Goal: Task Accomplishment & Management: Manage account settings

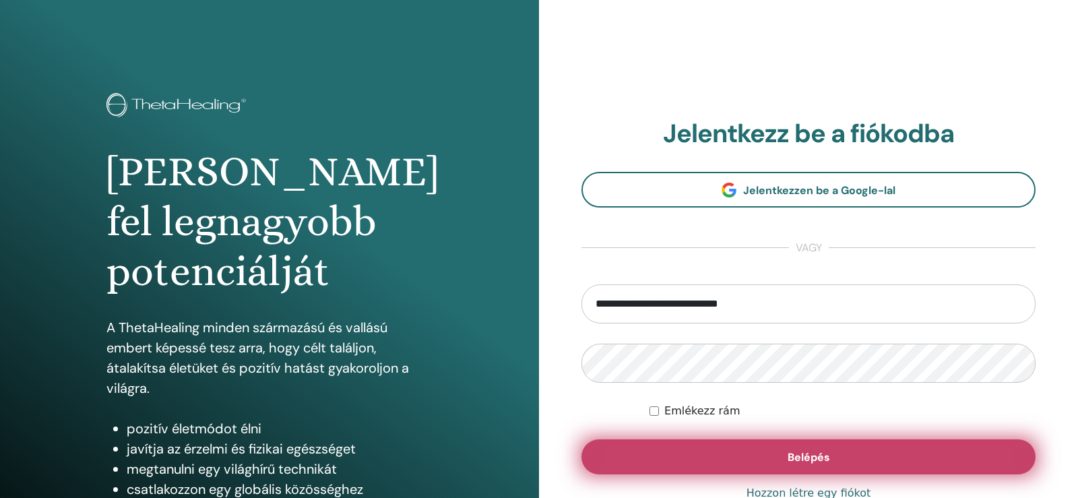
type input "**********"
click at [781, 447] on button "Belépés" at bounding box center [809, 456] width 454 height 35
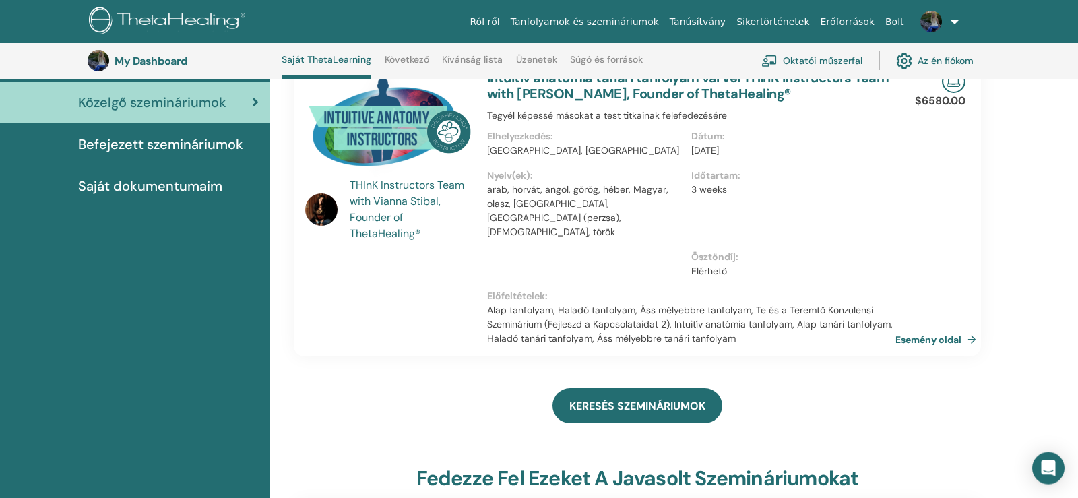
scroll to position [173, 0]
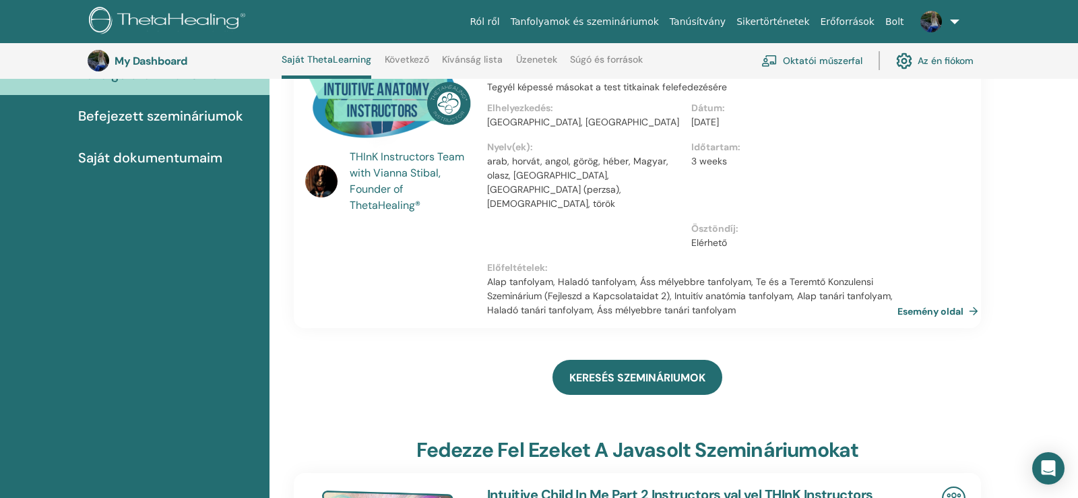
click at [970, 301] on link "Esemény oldal" at bounding box center [941, 311] width 86 height 20
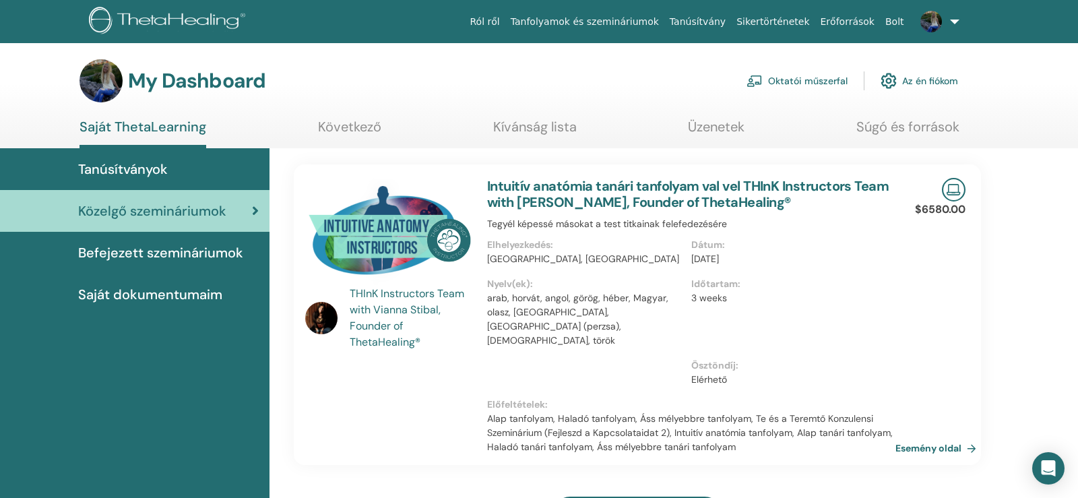
click at [939, 77] on link "Az én fiókom" at bounding box center [919, 81] width 77 height 30
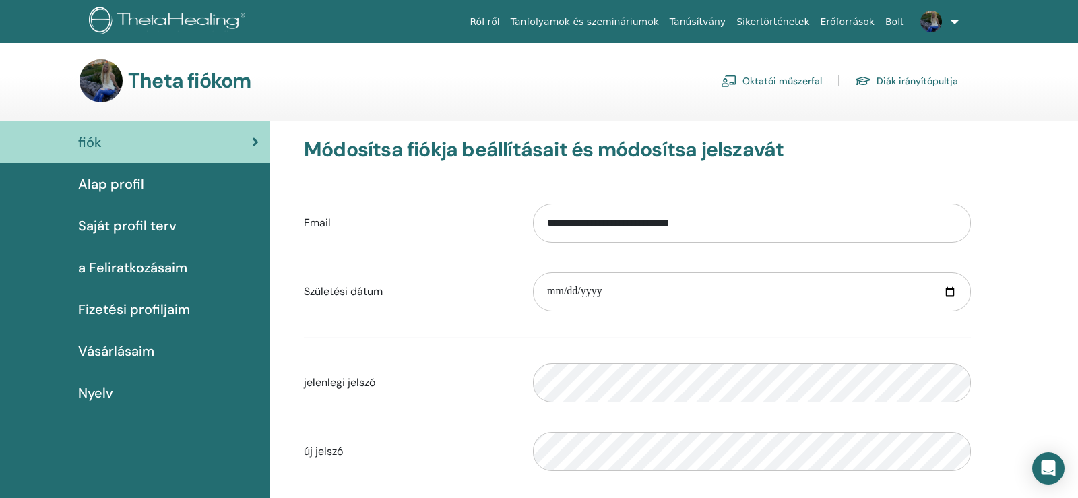
click at [795, 76] on link "Oktatói műszerfal" at bounding box center [771, 81] width 101 height 22
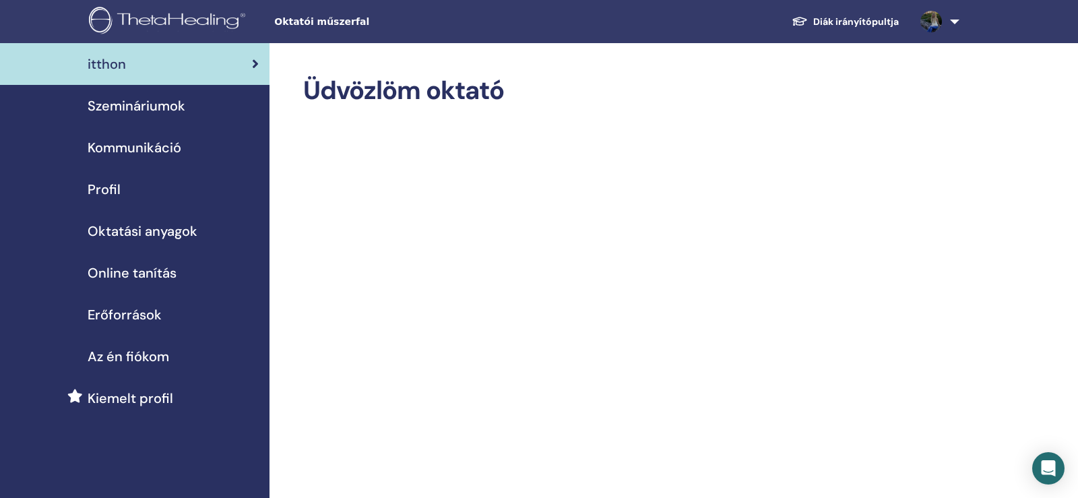
click at [138, 311] on span "Erőforrások" at bounding box center [125, 315] width 74 height 20
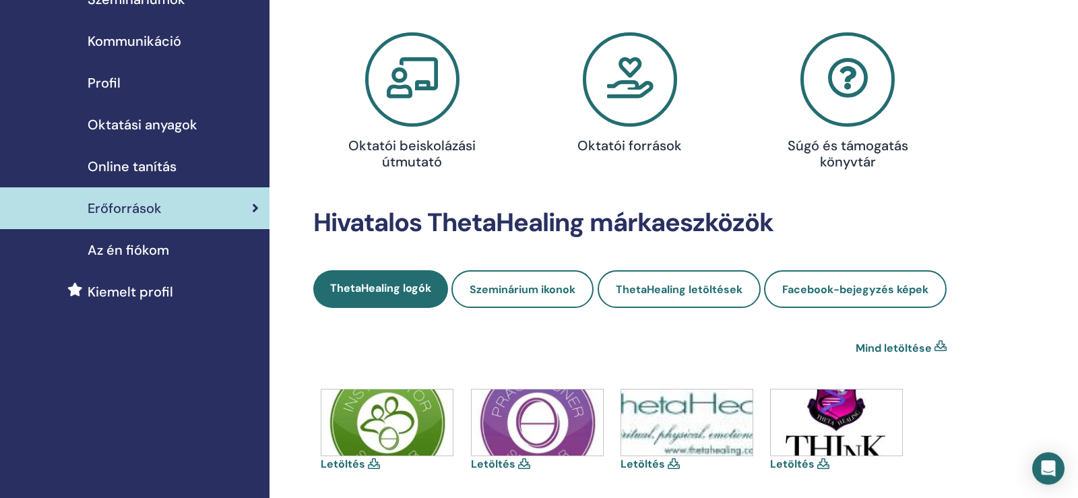
scroll to position [206, 0]
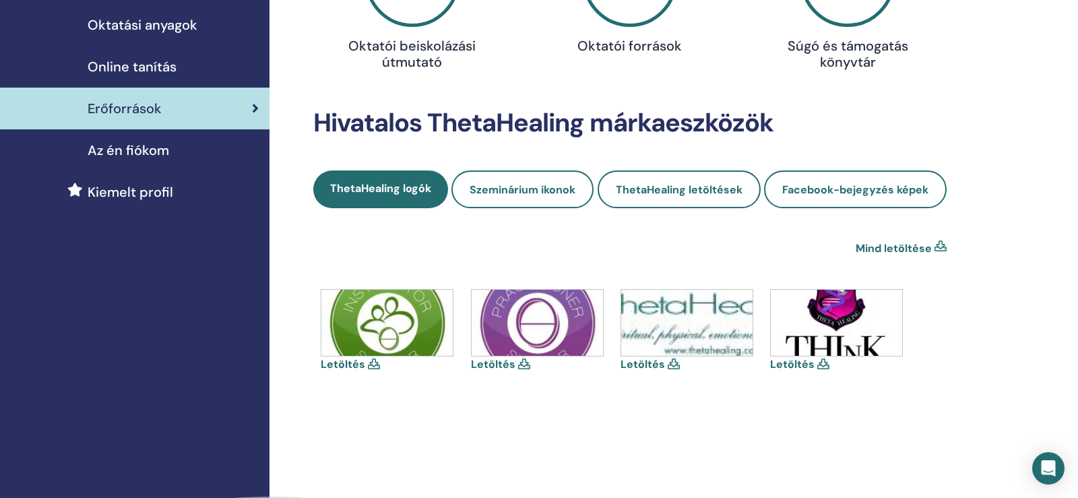
click at [359, 365] on link "Letöltés" at bounding box center [343, 364] width 44 height 14
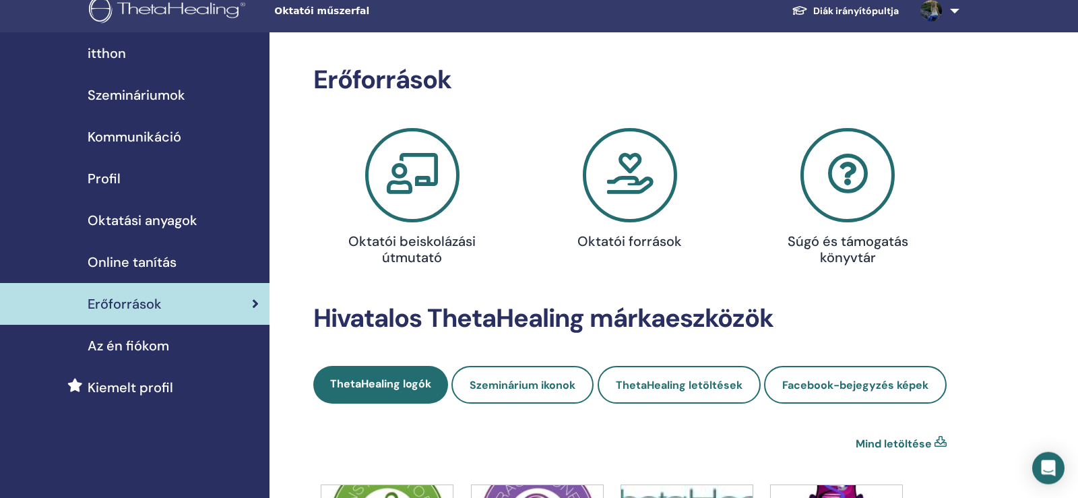
scroll to position [0, 0]
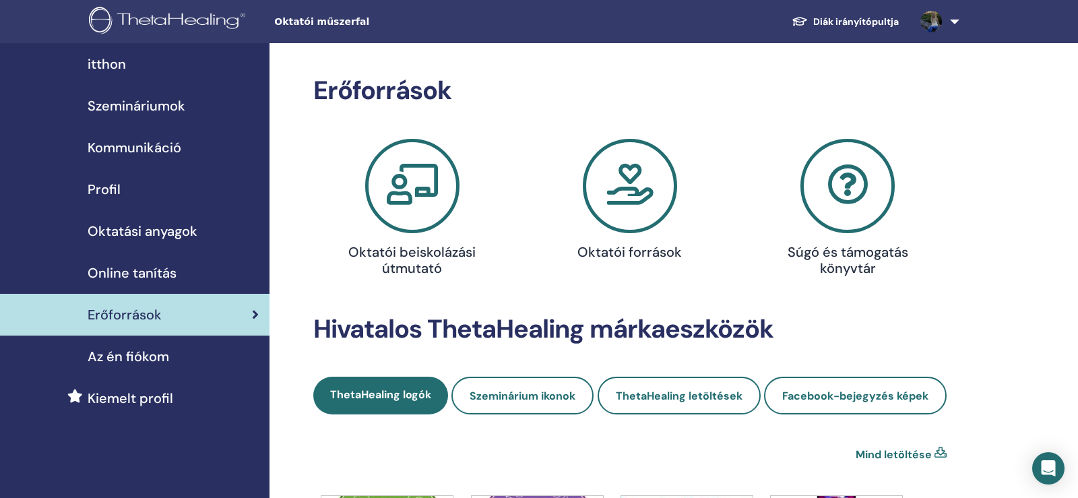
click at [145, 360] on span "Az én fiókom" at bounding box center [129, 356] width 82 height 20
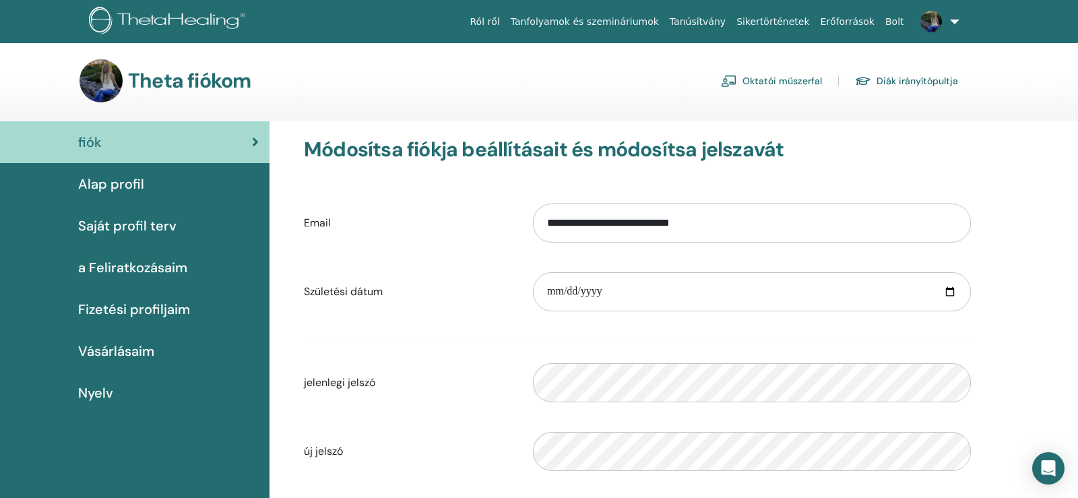
click at [125, 224] on span "Saját profil terv" at bounding box center [127, 226] width 98 height 20
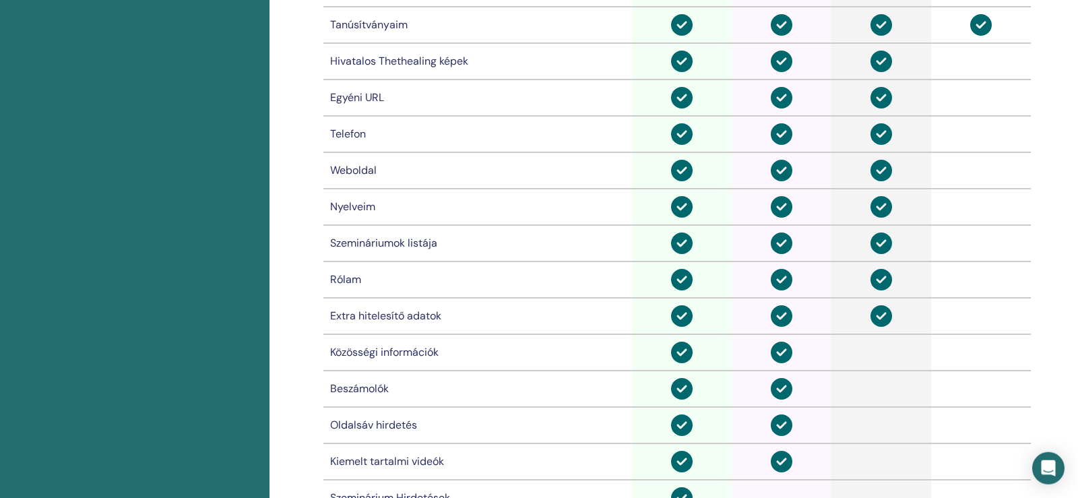
scroll to position [855, 0]
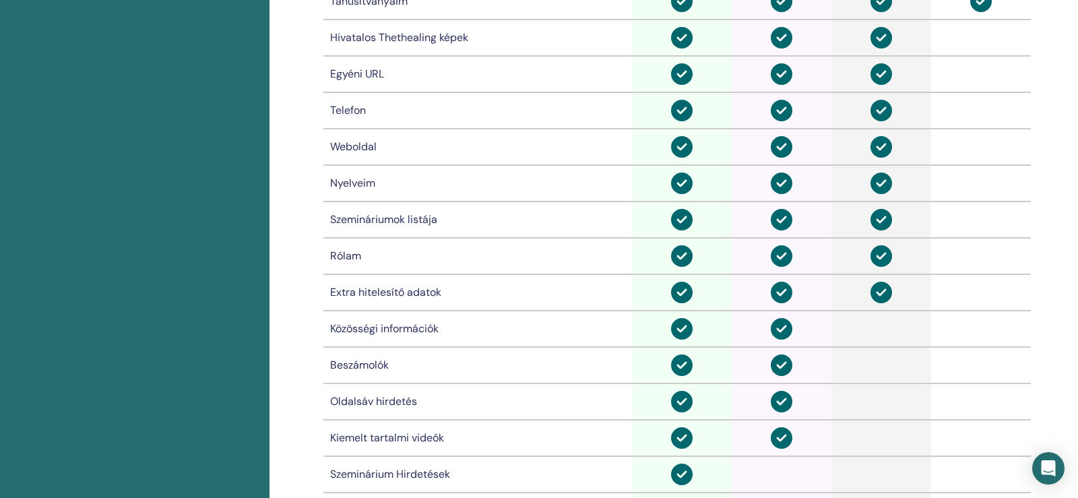
click at [342, 259] on div "Rólam" at bounding box center [477, 256] width 295 height 16
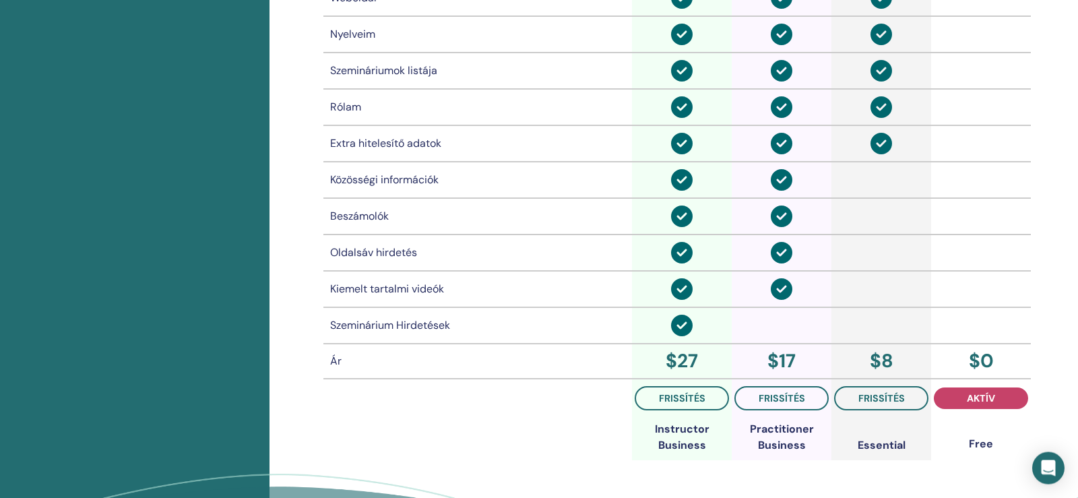
scroll to position [1061, 0]
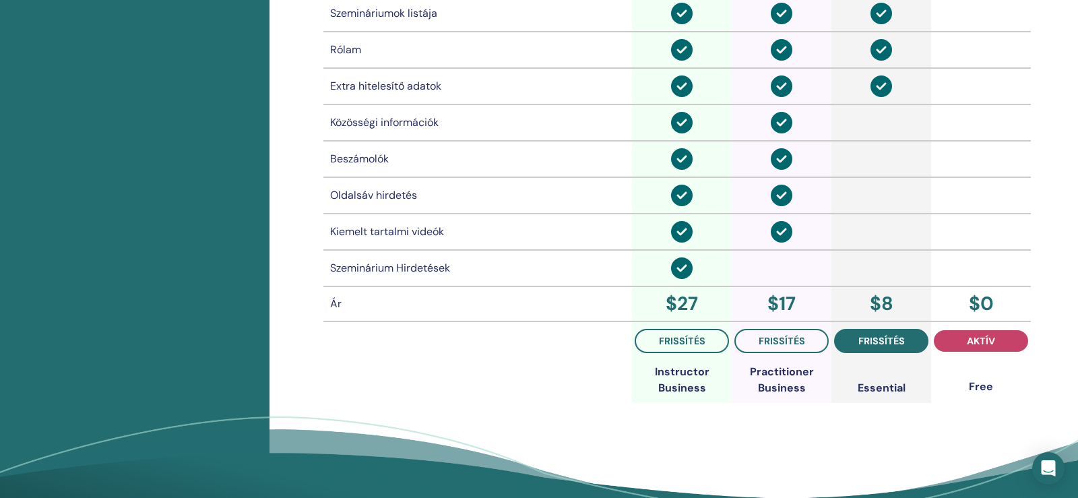
click at [889, 339] on span "frissítés" at bounding box center [882, 341] width 46 height 11
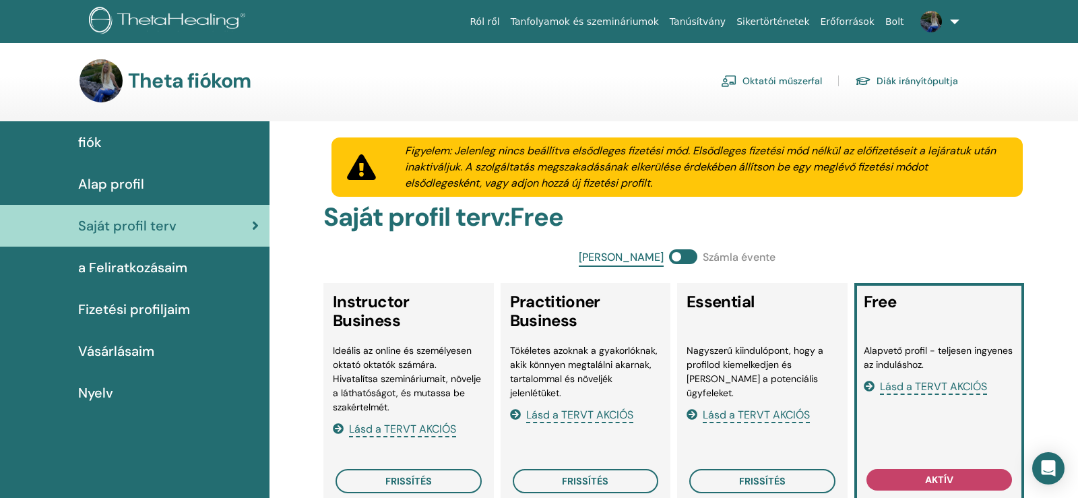
click at [122, 183] on span "Alap profil" at bounding box center [111, 184] width 66 height 20
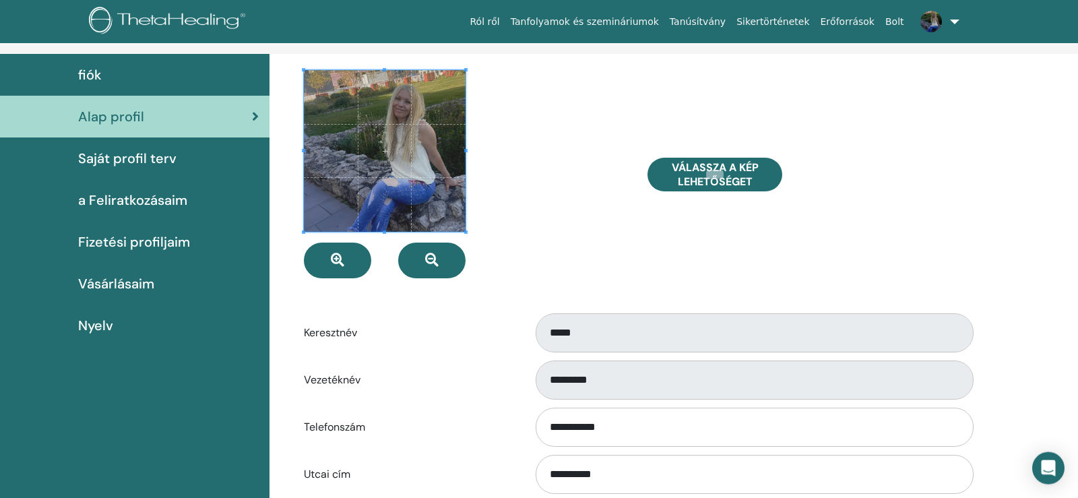
scroll to position [69, 0]
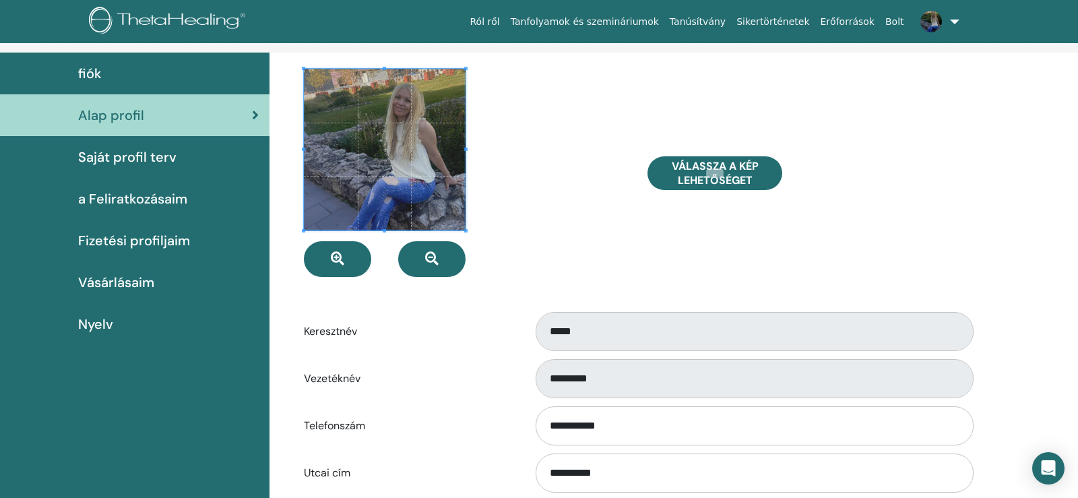
click at [580, 219] on div at bounding box center [466, 173] width 344 height 208
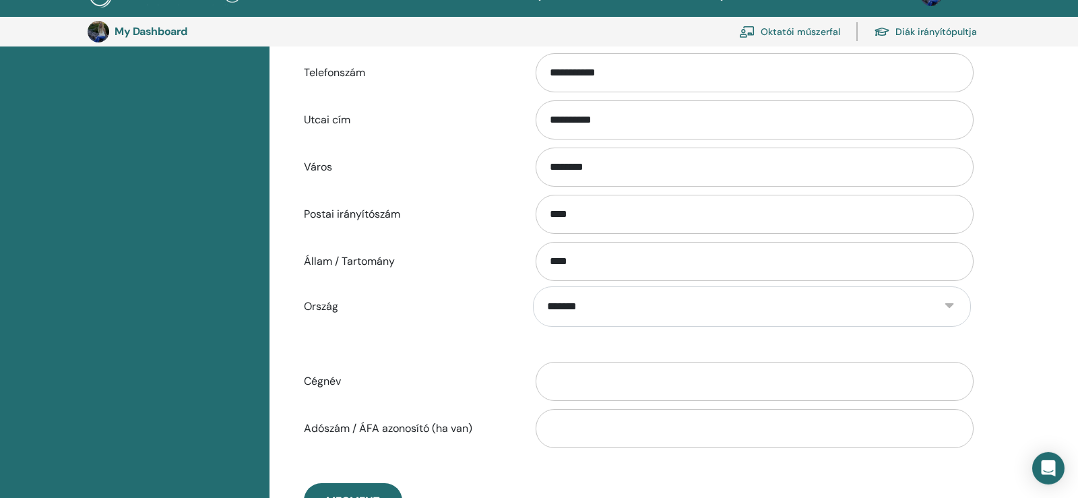
scroll to position [580, 0]
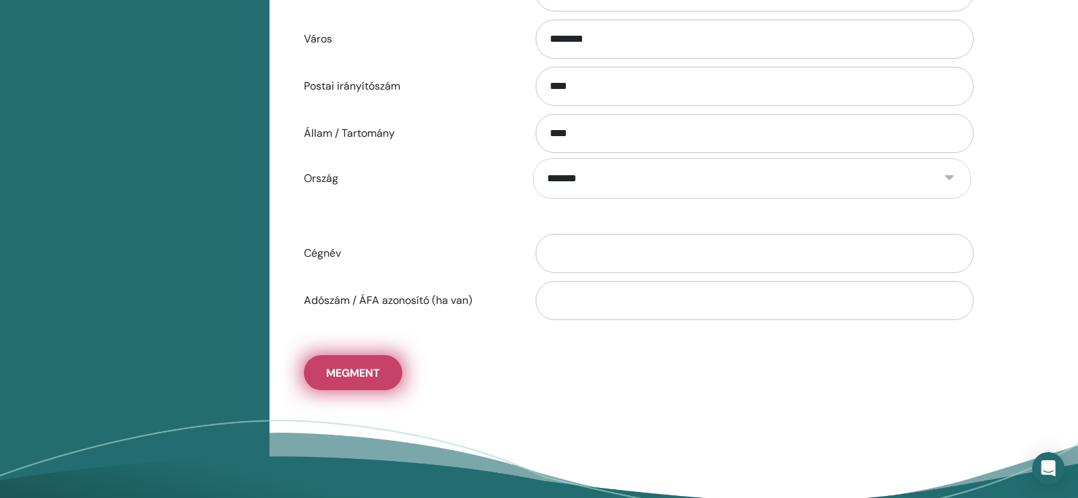
click at [362, 377] on span "Megment" at bounding box center [353, 373] width 54 height 14
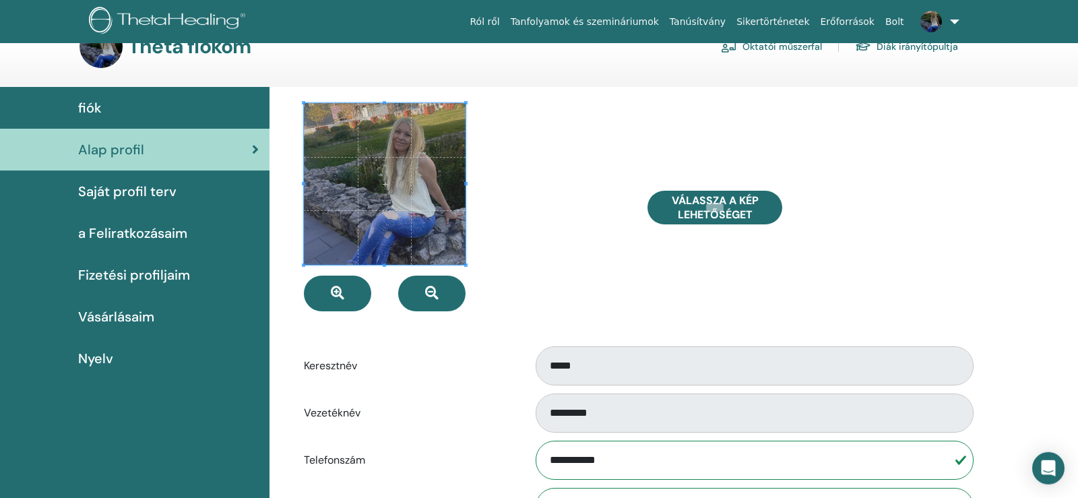
scroll to position [0, 0]
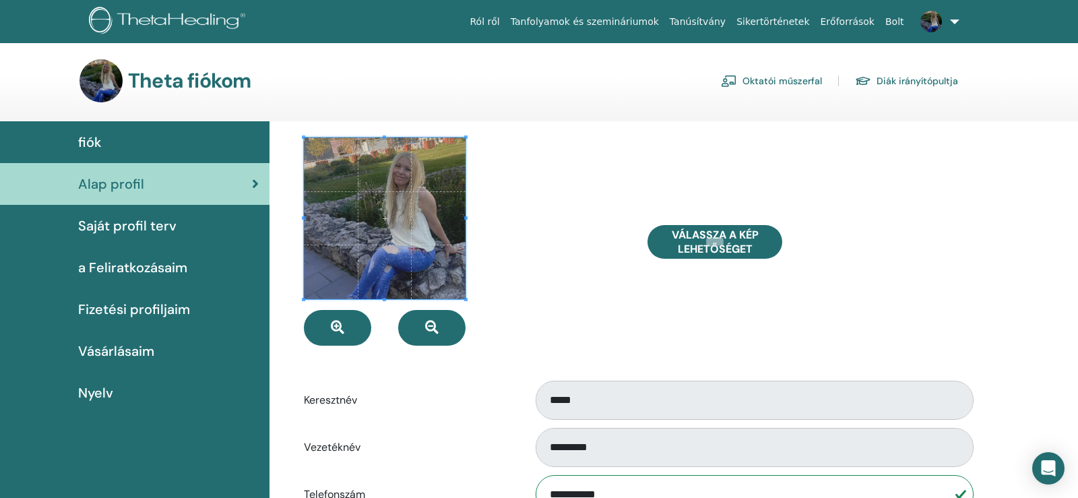
click at [91, 138] on span "fiók" at bounding box center [90, 142] width 24 height 20
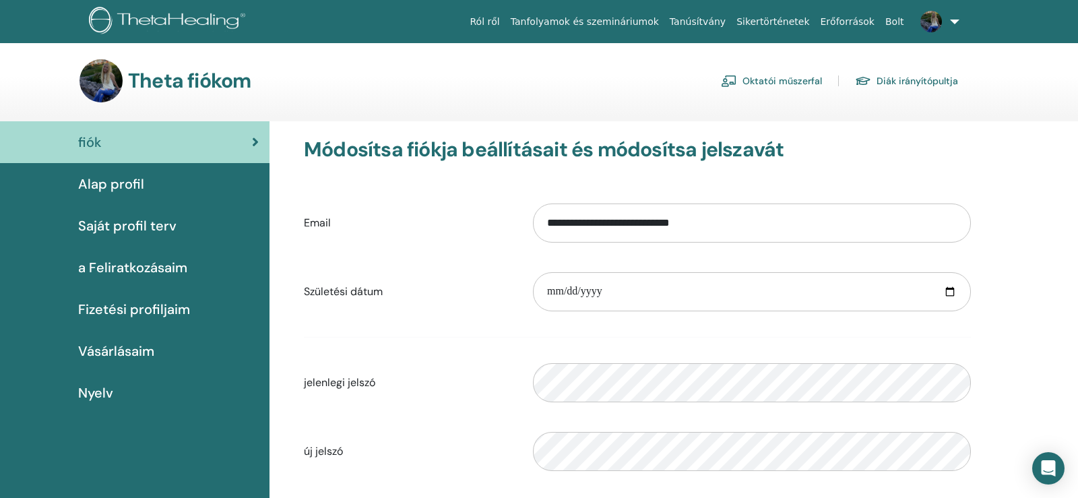
click at [771, 75] on link "Oktatói műszerfal" at bounding box center [771, 81] width 101 height 22
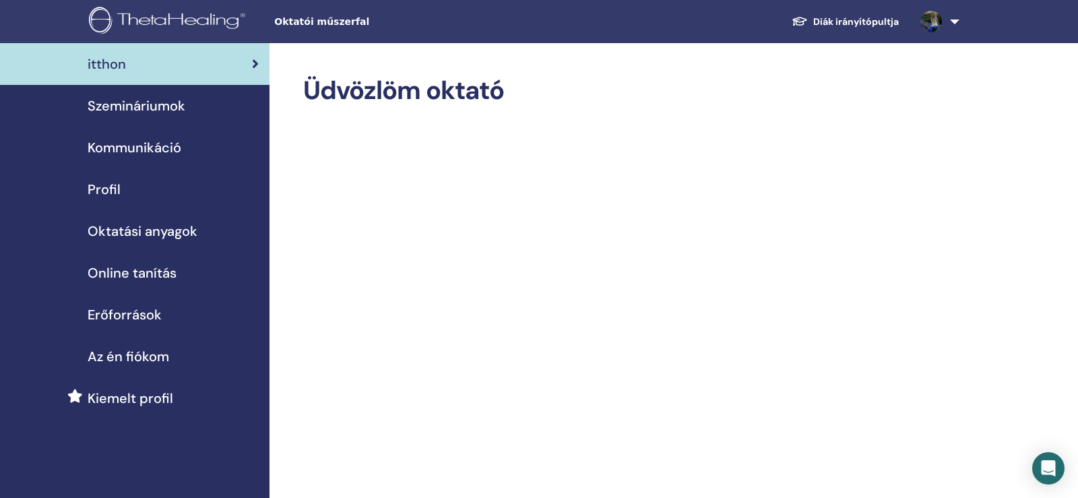
click at [134, 272] on span "Online tanítás" at bounding box center [132, 273] width 89 height 20
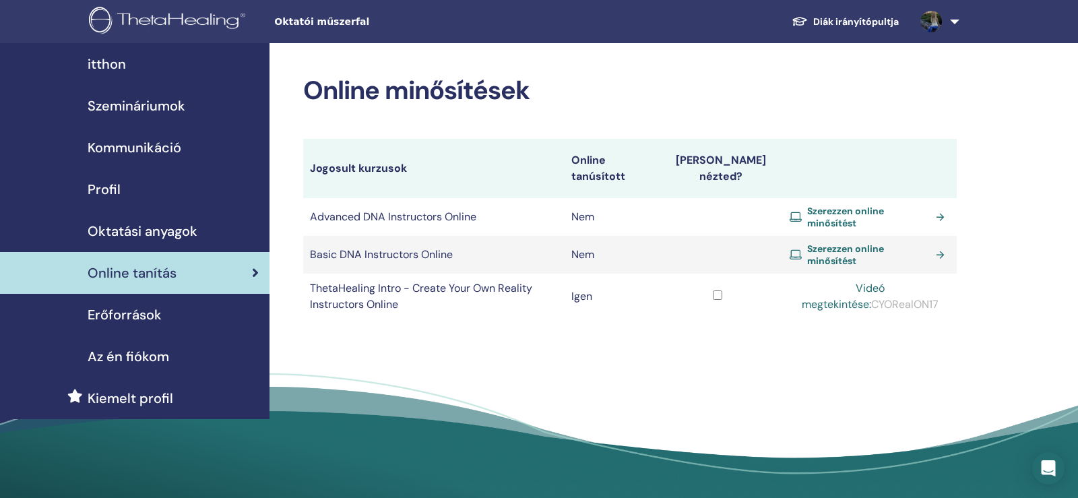
click at [885, 281] on link "Videó megtekintése:" at bounding box center [843, 296] width 83 height 30
drag, startPoint x: 907, startPoint y: 296, endPoint x: 828, endPoint y: 295, distance: 79.5
click at [828, 295] on div "Videó megtekintése: CYORealON17" at bounding box center [870, 296] width 160 height 32
copy div "CYORealON17"
click at [132, 311] on span "Erőforrások" at bounding box center [125, 315] width 74 height 20
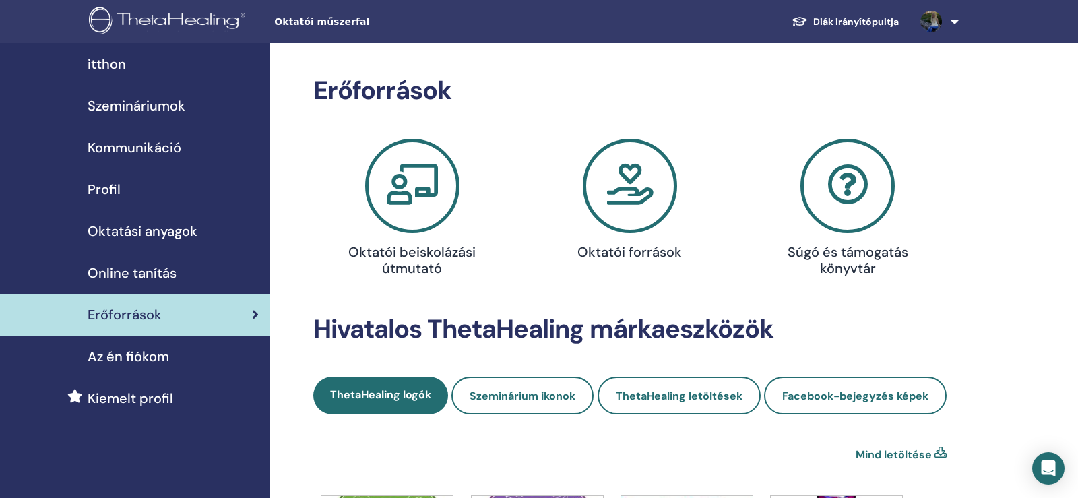
click at [125, 361] on span "Az én fiókom" at bounding box center [129, 356] width 82 height 20
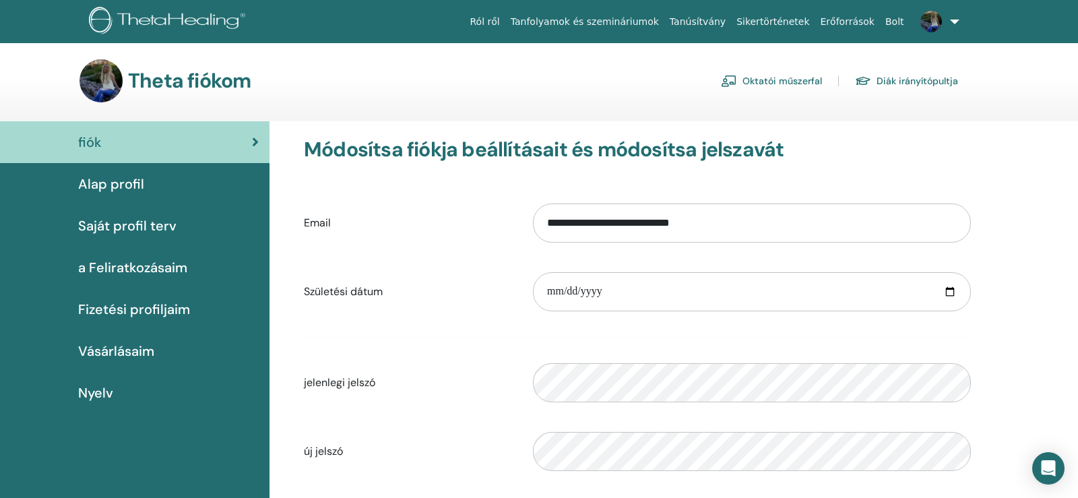
click at [103, 183] on span "Alap profil" at bounding box center [111, 184] width 66 height 20
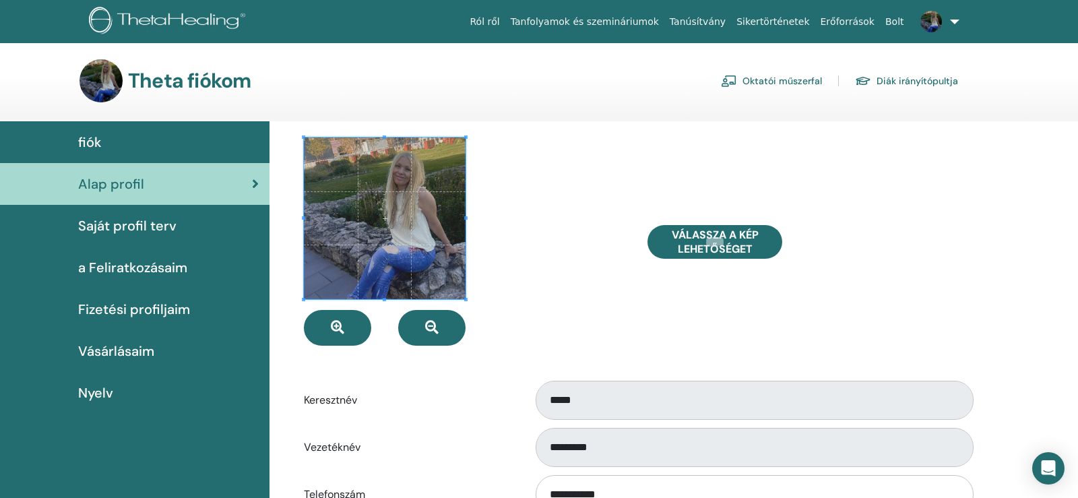
click at [767, 80] on link "Oktatói műszerfal" at bounding box center [771, 81] width 101 height 22
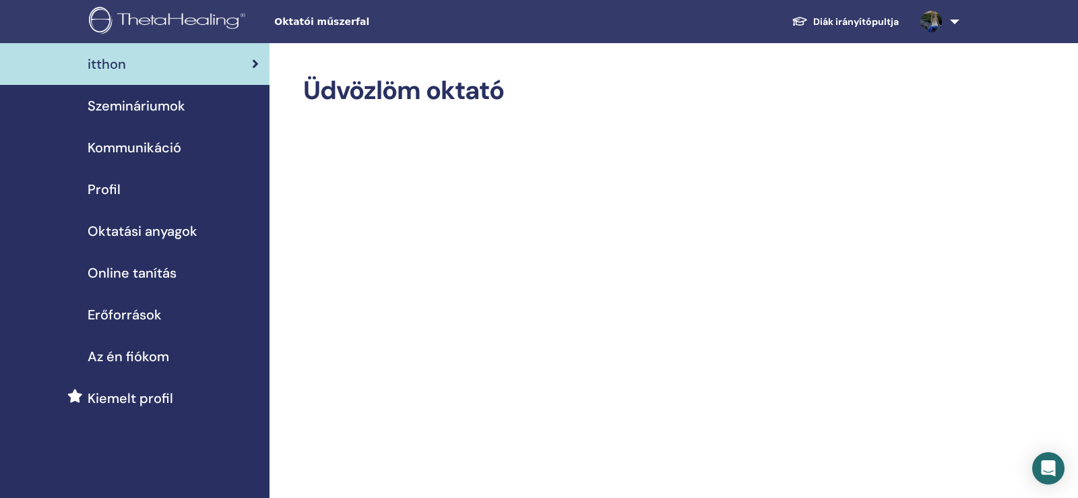
click at [144, 104] on span "Szemináriumok" at bounding box center [137, 106] width 98 height 20
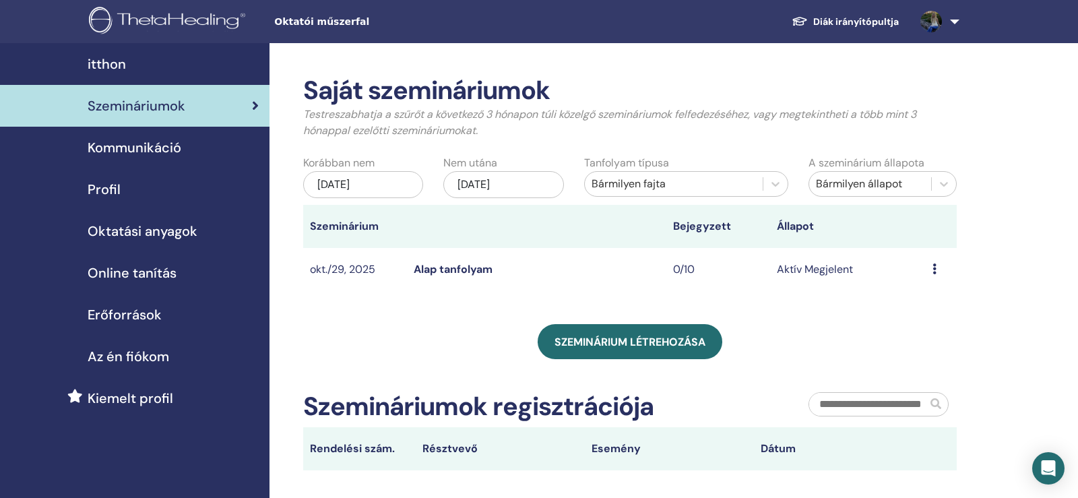
click at [933, 269] on icon at bounding box center [935, 268] width 4 height 11
click at [915, 282] on link "Előnézet" at bounding box center [913, 279] width 42 height 14
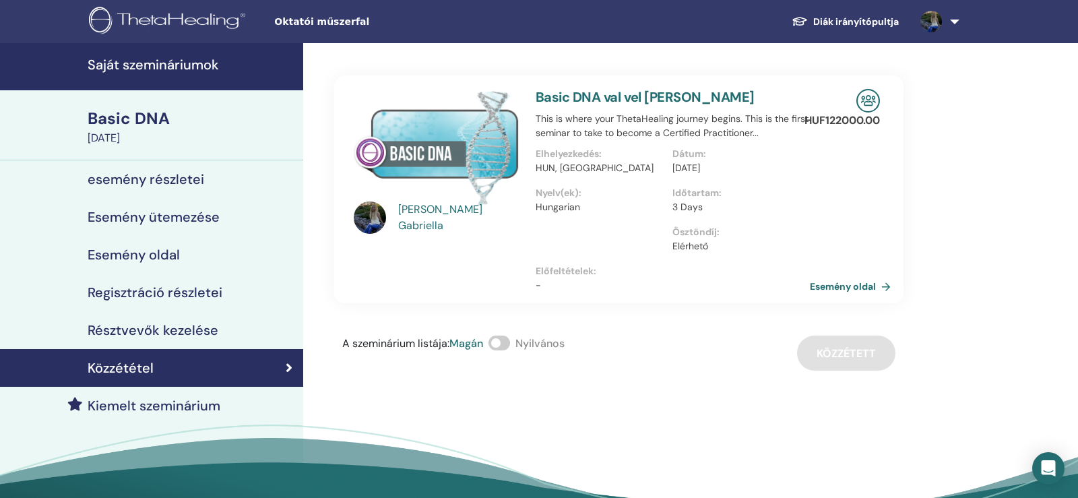
click at [499, 345] on span at bounding box center [500, 343] width 22 height 15
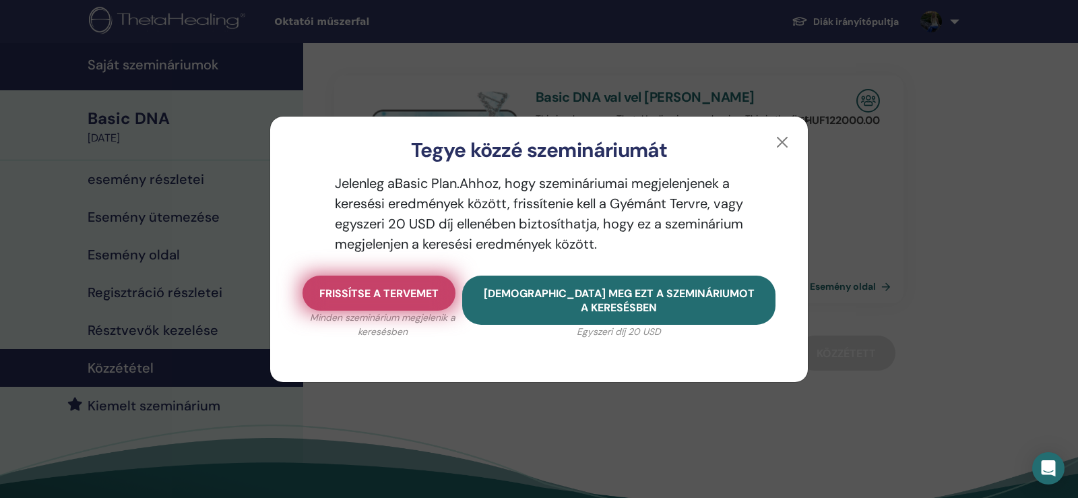
click at [391, 288] on span "Frissítse a tervemet" at bounding box center [378, 293] width 119 height 14
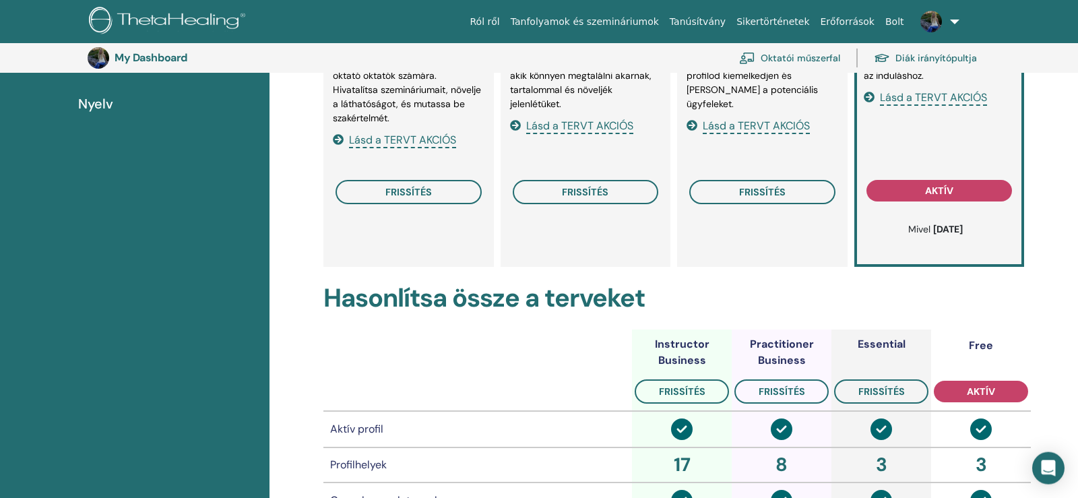
scroll to position [236, 0]
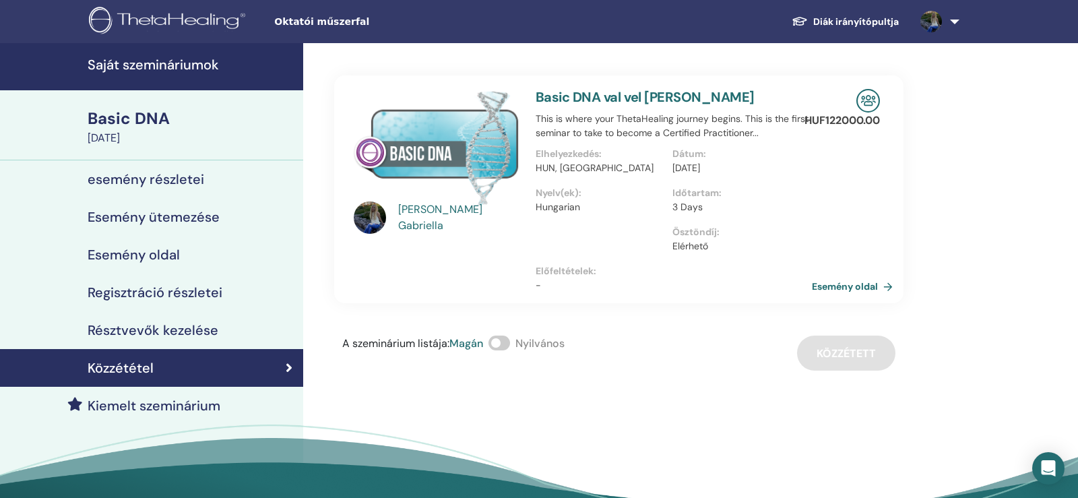
click at [854, 290] on link "Esemény oldal" at bounding box center [855, 286] width 86 height 20
